Goal: Transaction & Acquisition: Subscribe to service/newsletter

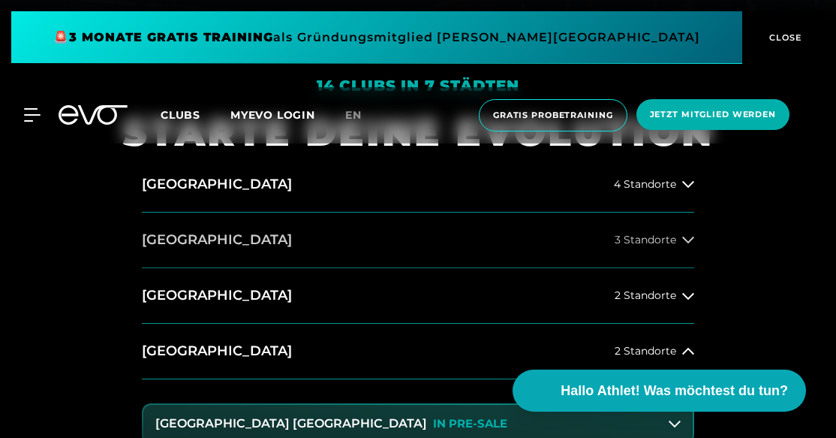
scroll to position [427, 0]
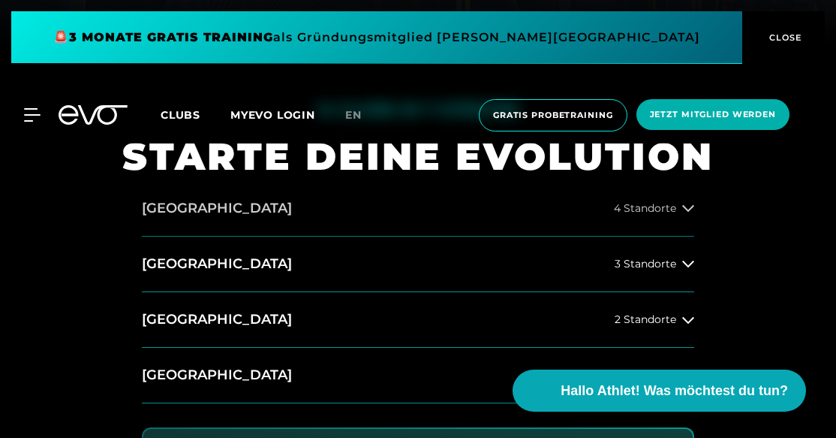
click at [322, 215] on button "[GEOGRAPHIC_DATA] 4 Standorte" at bounding box center [418, 209] width 553 height 56
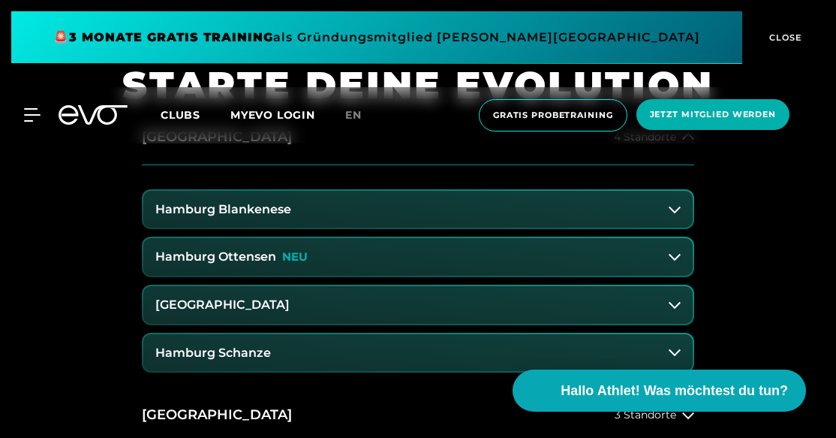
click at [323, 354] on button "Hamburg Schanze" at bounding box center [418, 353] width 550 height 38
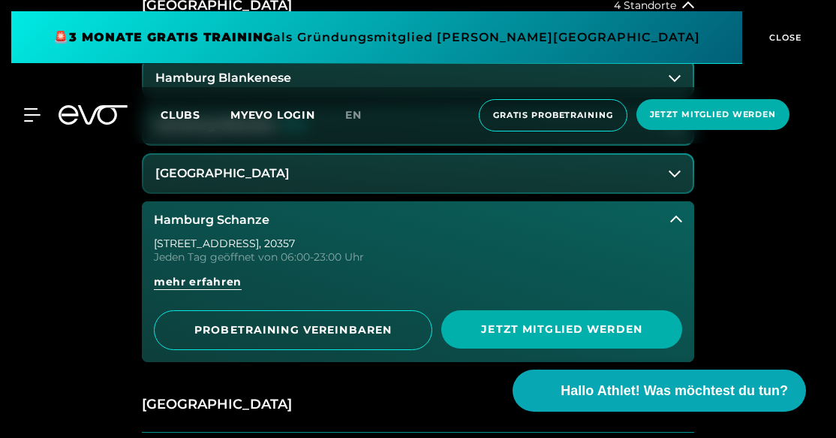
scroll to position [639, 0]
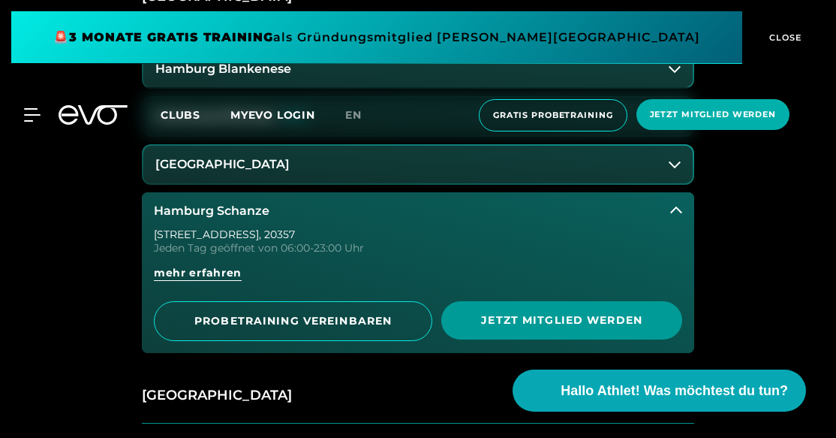
click at [524, 327] on span "Jetzt Mitglied werden" at bounding box center [561, 320] width 241 height 38
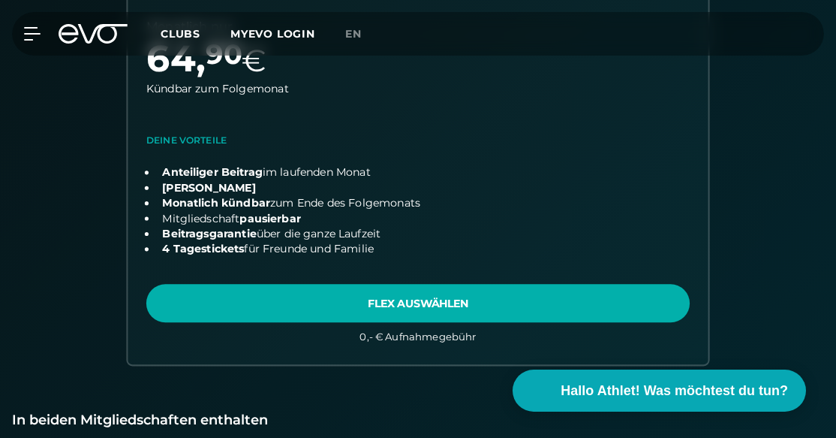
scroll to position [1244, 0]
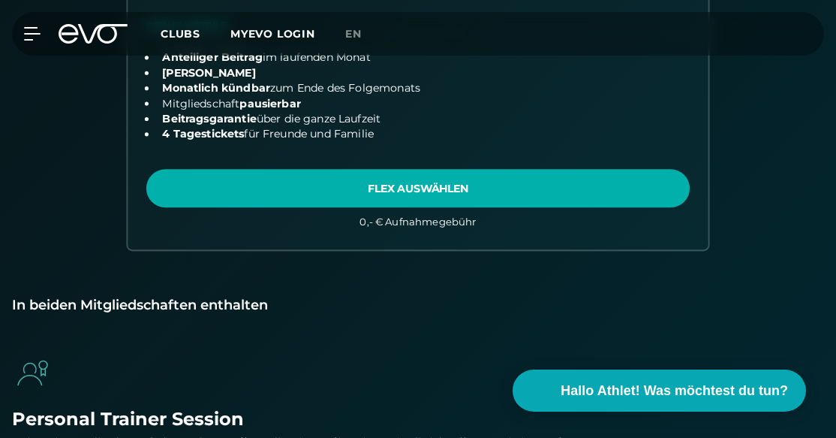
click at [440, 167] on link "choose plan" at bounding box center [418, 7] width 580 height 484
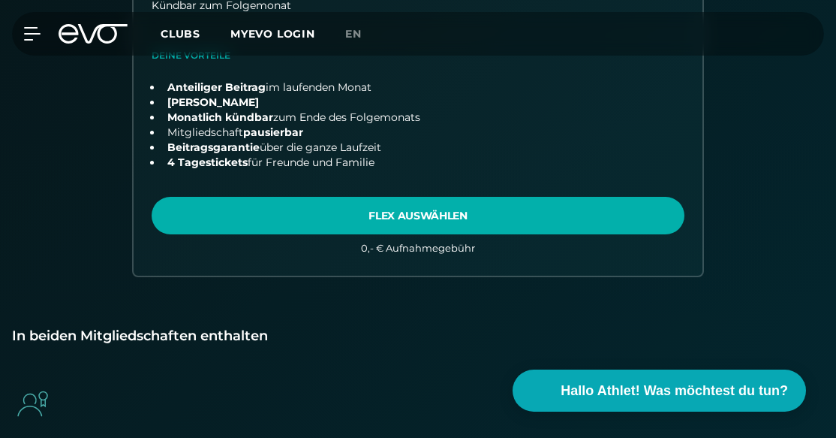
scroll to position [1203, 0]
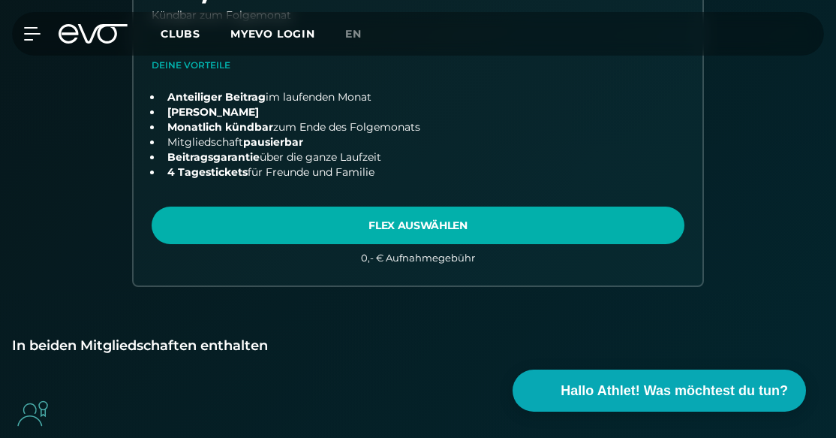
click at [89, 37] on icon at bounding box center [93, 34] width 69 height 20
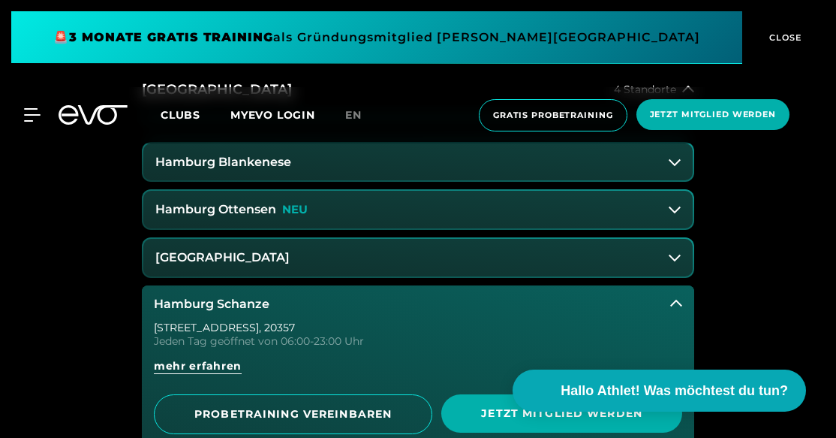
scroll to position [553, 0]
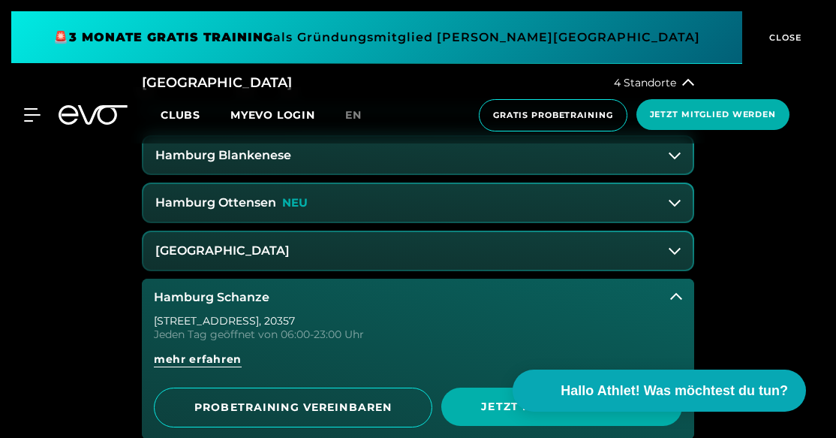
click at [348, 246] on button "[GEOGRAPHIC_DATA]" at bounding box center [418, 251] width 550 height 38
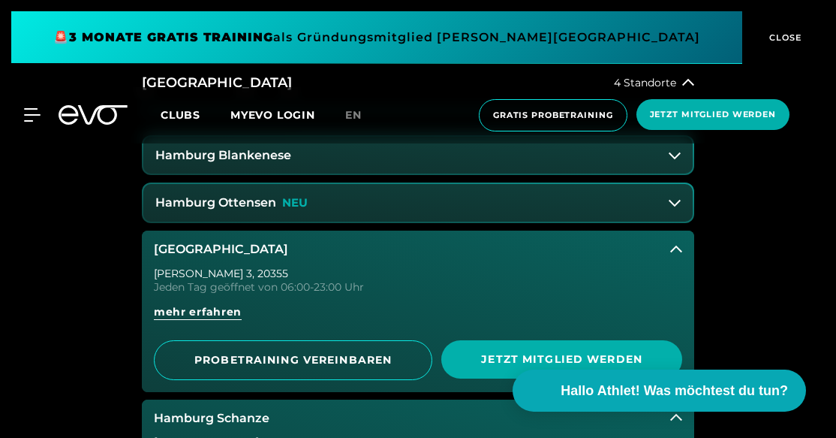
click at [348, 246] on button "[GEOGRAPHIC_DATA]" at bounding box center [418, 249] width 553 height 38
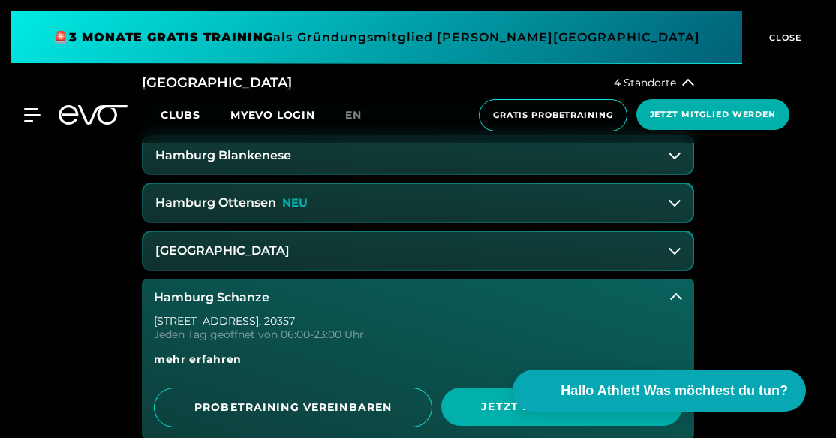
click at [342, 280] on button "Hamburg Schanze" at bounding box center [418, 298] width 553 height 38
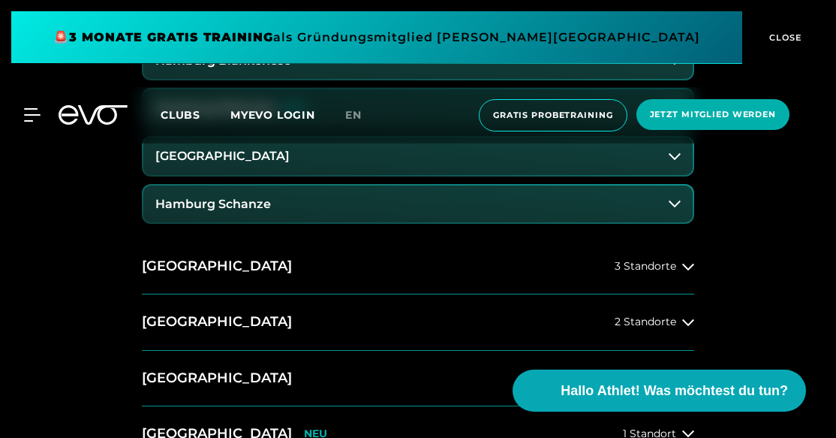
click at [342, 280] on button "[GEOGRAPHIC_DATA] 3 Standorte" at bounding box center [418, 267] width 553 height 56
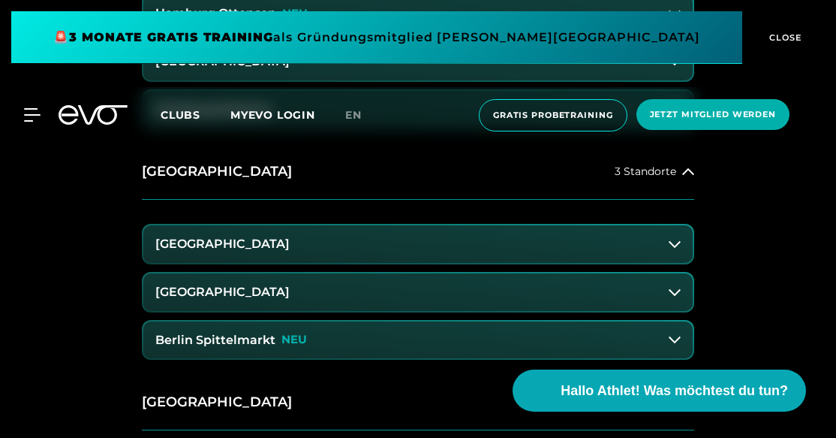
scroll to position [741, 0]
click at [290, 286] on h3 "[GEOGRAPHIC_DATA]" at bounding box center [222, 293] width 134 height 14
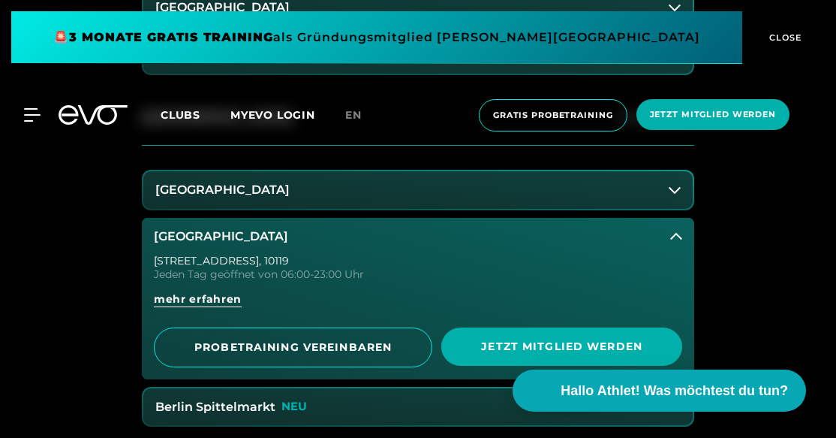
scroll to position [808, 0]
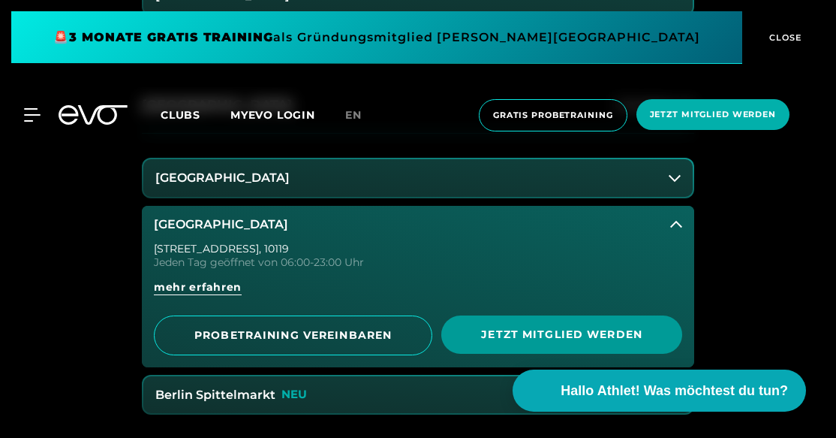
click at [524, 336] on span "Jetzt Mitglied werden" at bounding box center [561, 335] width 205 height 16
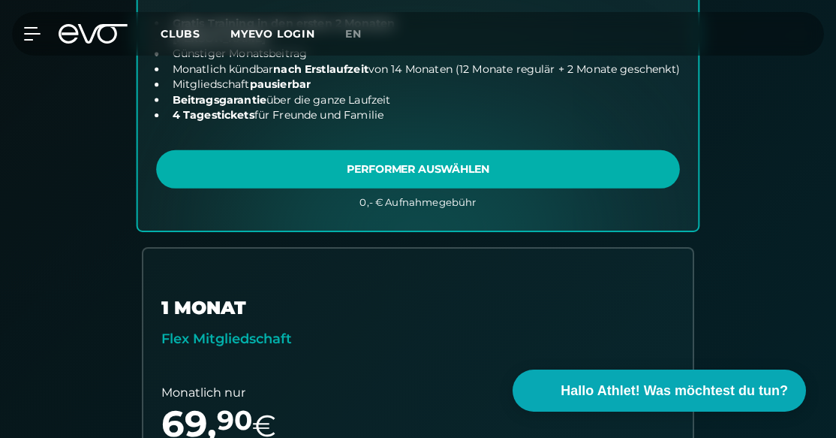
scroll to position [755, 0]
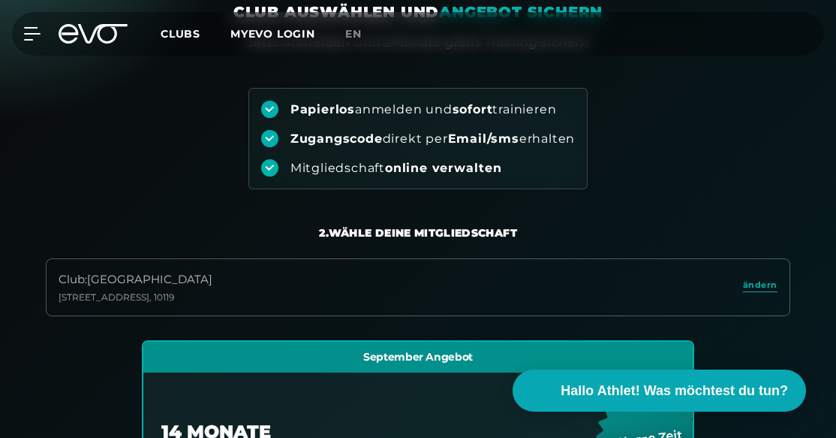
scroll to position [131, 0]
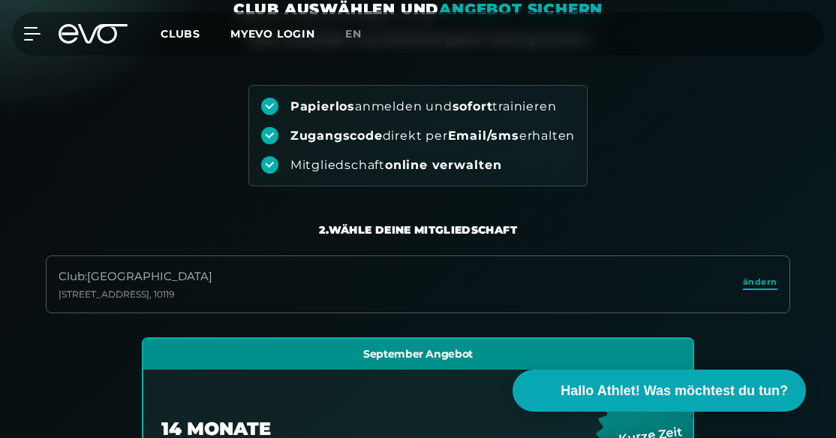
click at [753, 283] on span "ändern" at bounding box center [760, 282] width 35 height 13
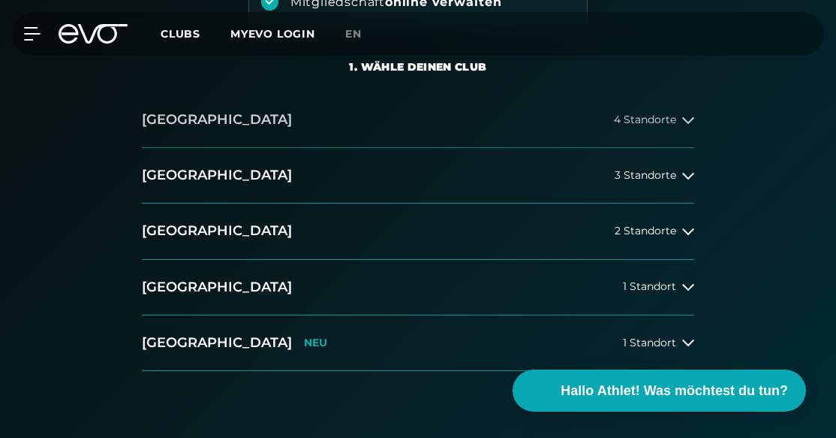
scroll to position [295, 0]
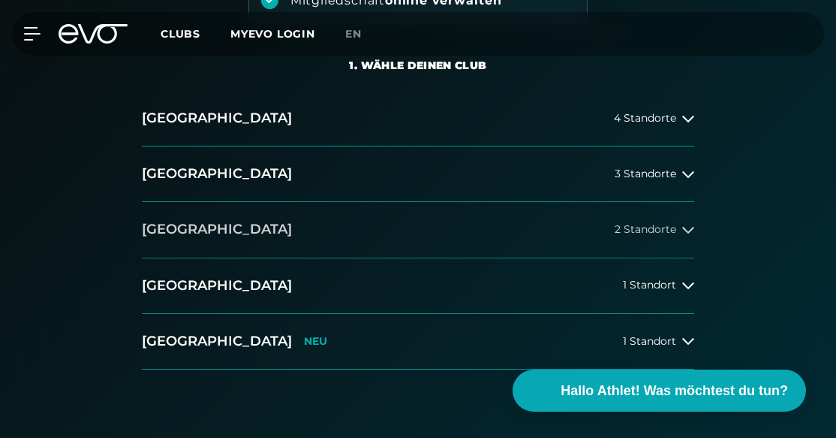
click at [261, 220] on button "Düsseldorf 2 Standorte" at bounding box center [418, 230] width 553 height 56
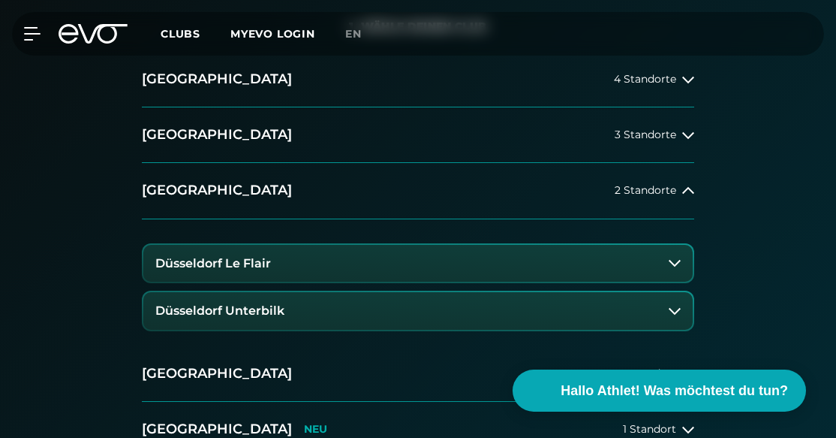
click at [273, 258] on button "Düsseldorf Le Flair" at bounding box center [418, 264] width 550 height 38
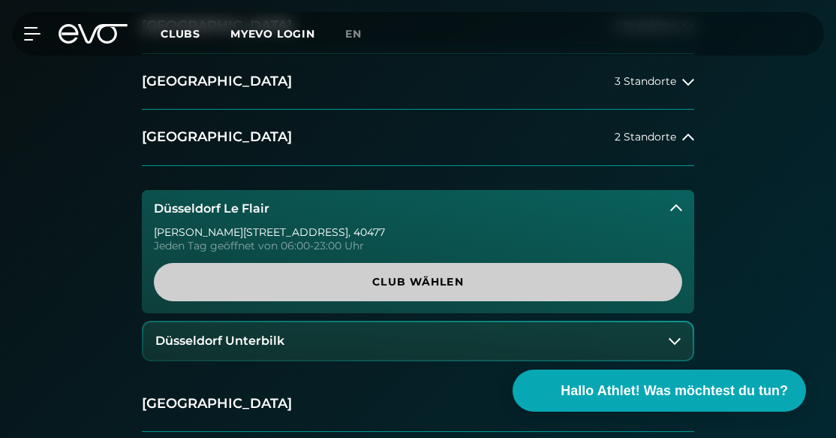
click at [375, 279] on span "Club wählen" at bounding box center [418, 282] width 492 height 16
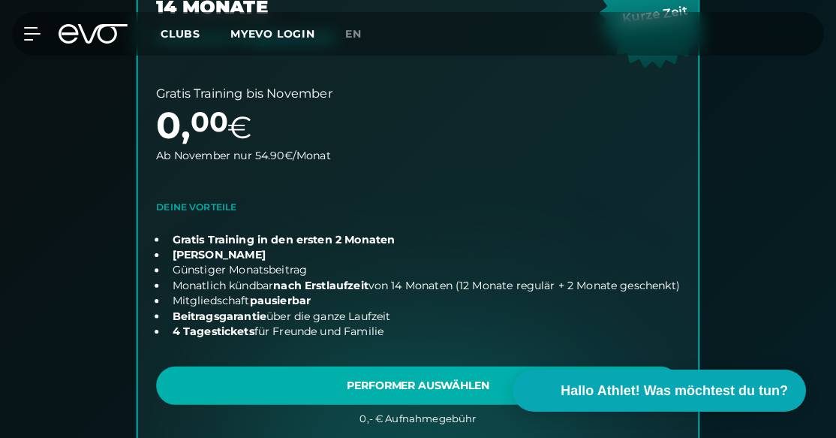
scroll to position [557, 0]
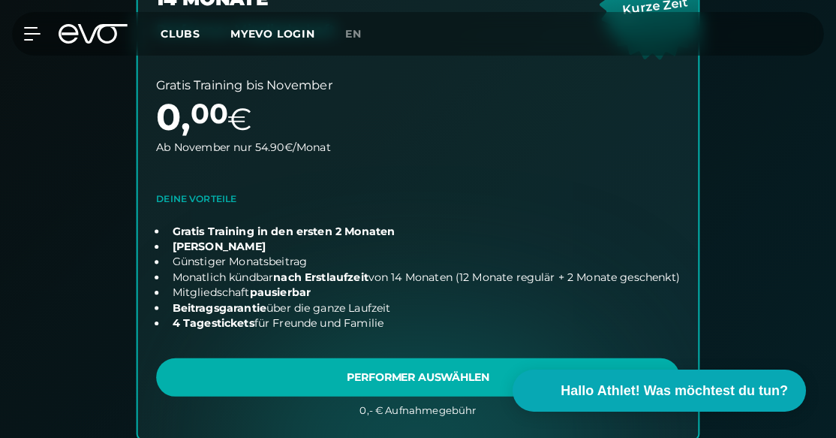
click at [399, 368] on link "choose plan" at bounding box center [418, 172] width 561 height 531
